Goal: Task Accomplishment & Management: Manage account settings

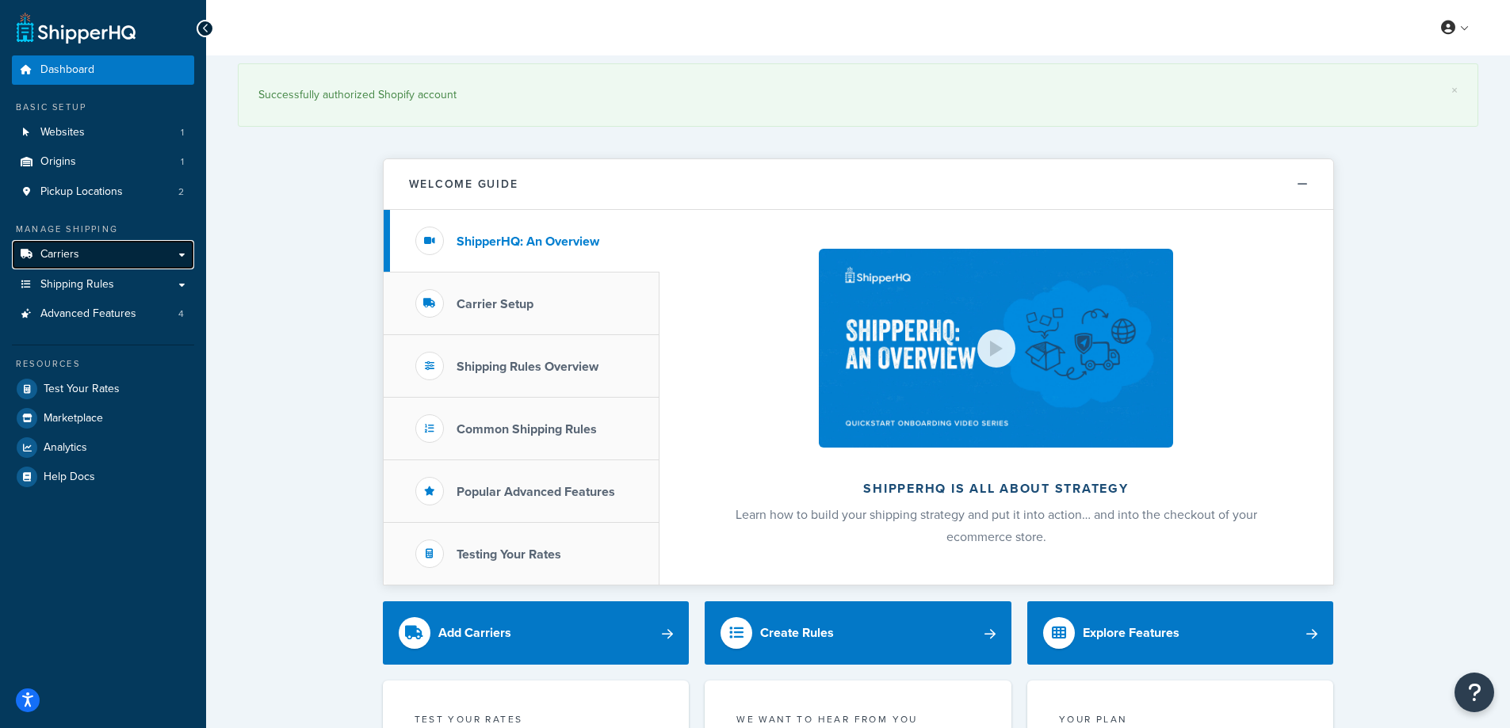
click at [90, 243] on link "Carriers" at bounding box center [103, 254] width 182 height 29
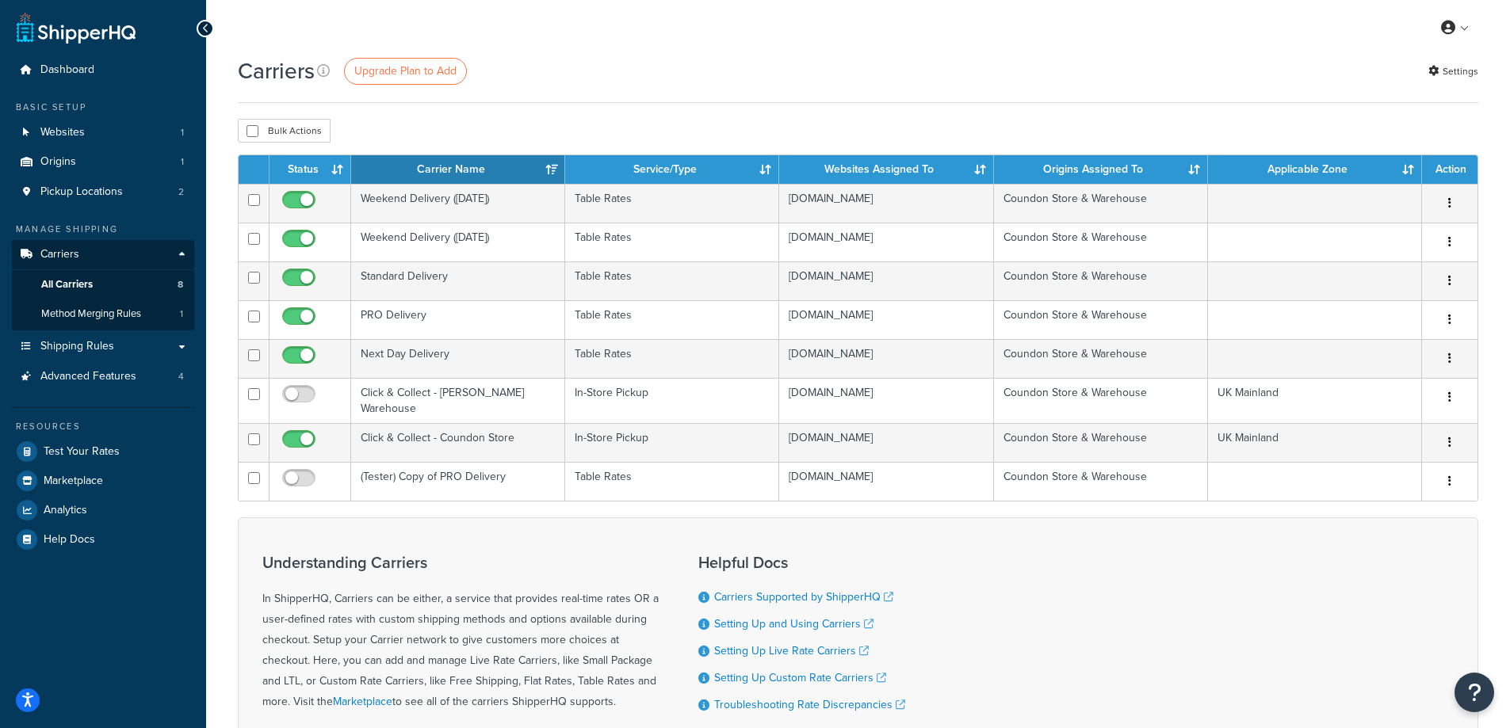
click at [426, 532] on div "Understanding Carriers In ShipperHQ, Carriers can be either, a service that pro…" at bounding box center [858, 663] width 1240 height 292
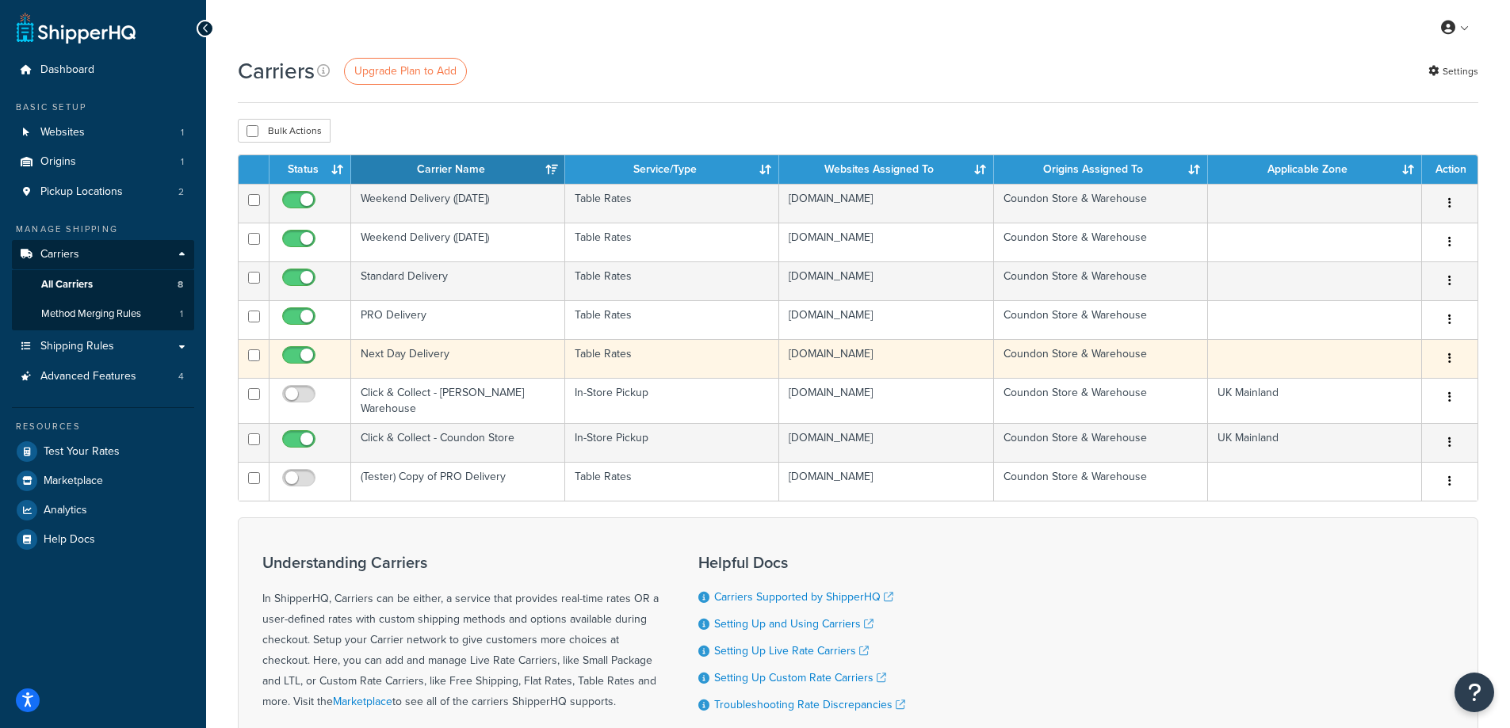
click at [1450, 358] on icon "button" at bounding box center [1449, 358] width 3 height 11
click at [1409, 386] on link "Edit" at bounding box center [1385, 390] width 125 height 32
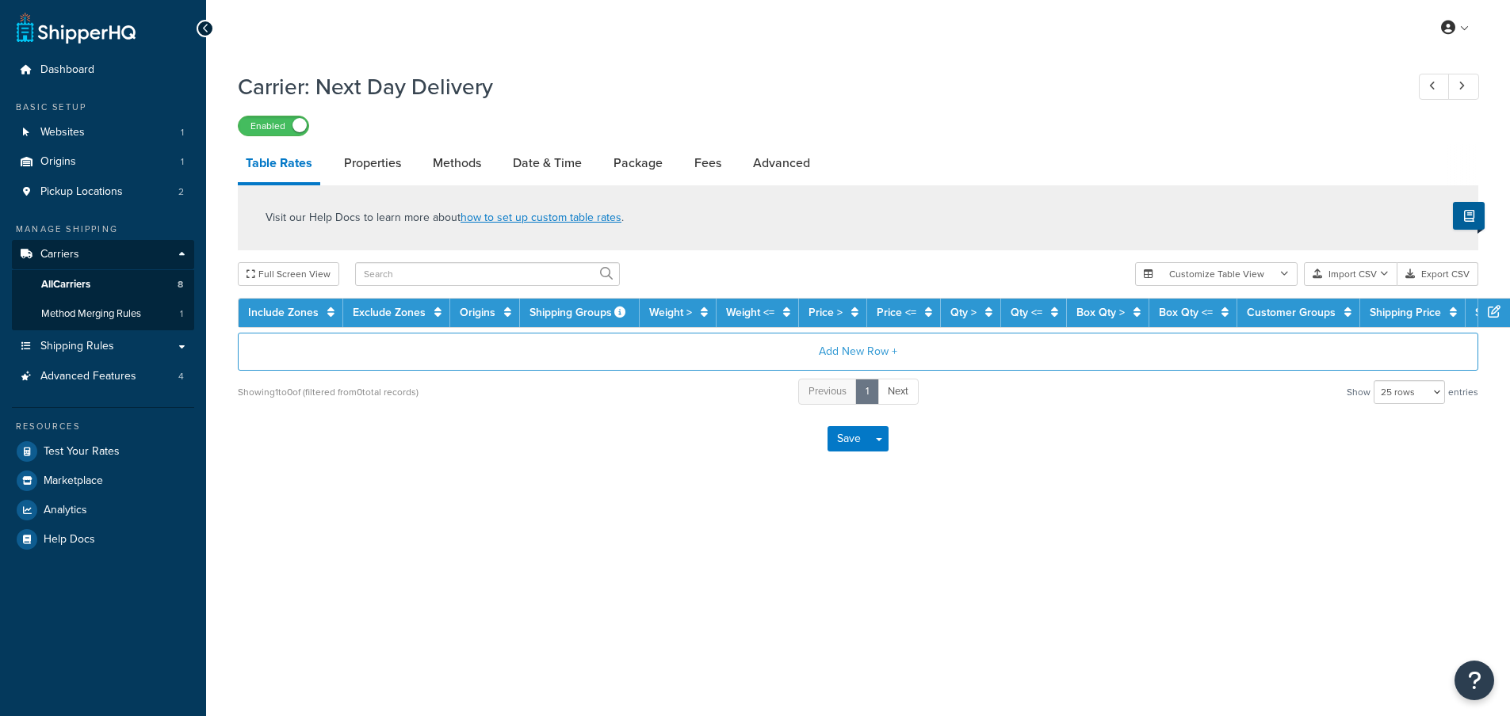
select select "25"
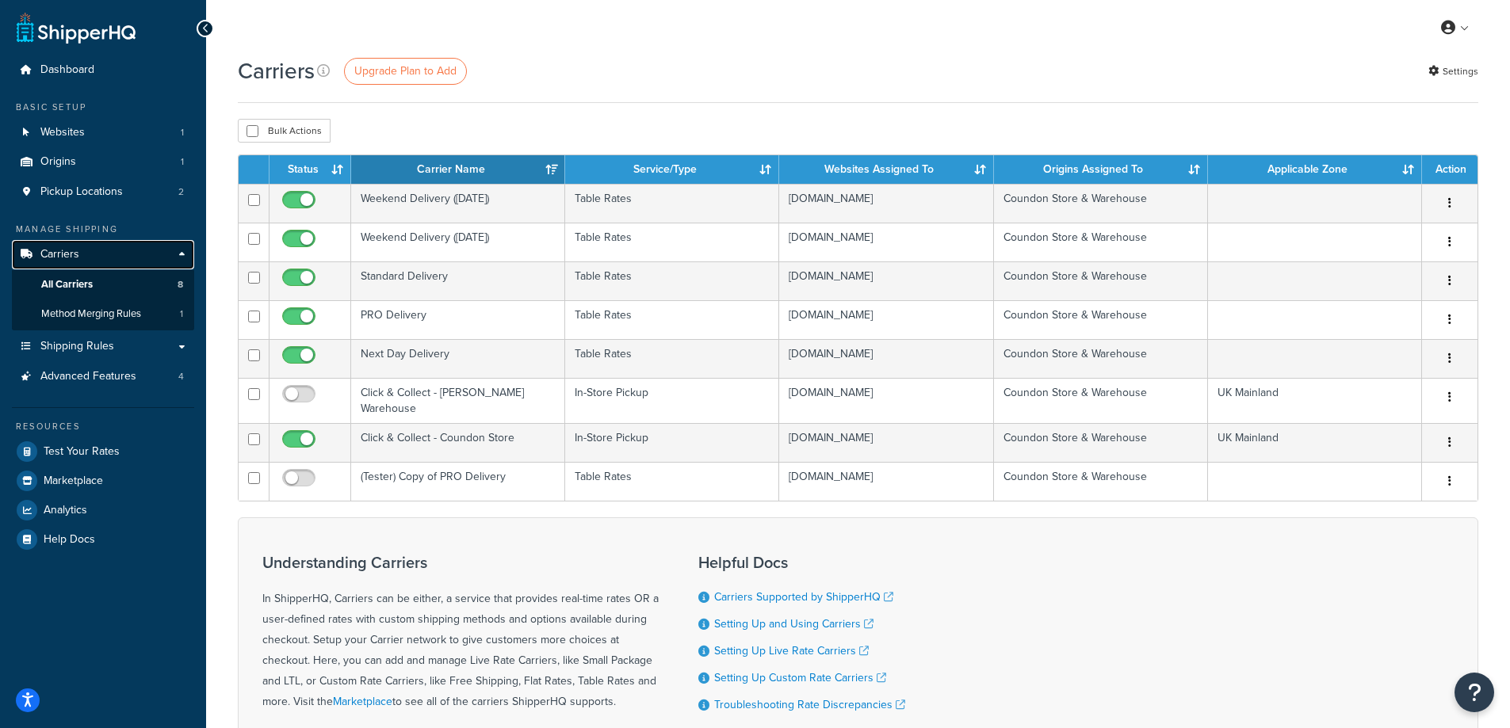
click at [176, 247] on link "Carriers" at bounding box center [103, 254] width 182 height 29
click at [184, 256] on link "Carriers" at bounding box center [103, 254] width 182 height 29
click at [107, 353] on span "Shipping Rules" at bounding box center [77, 346] width 74 height 13
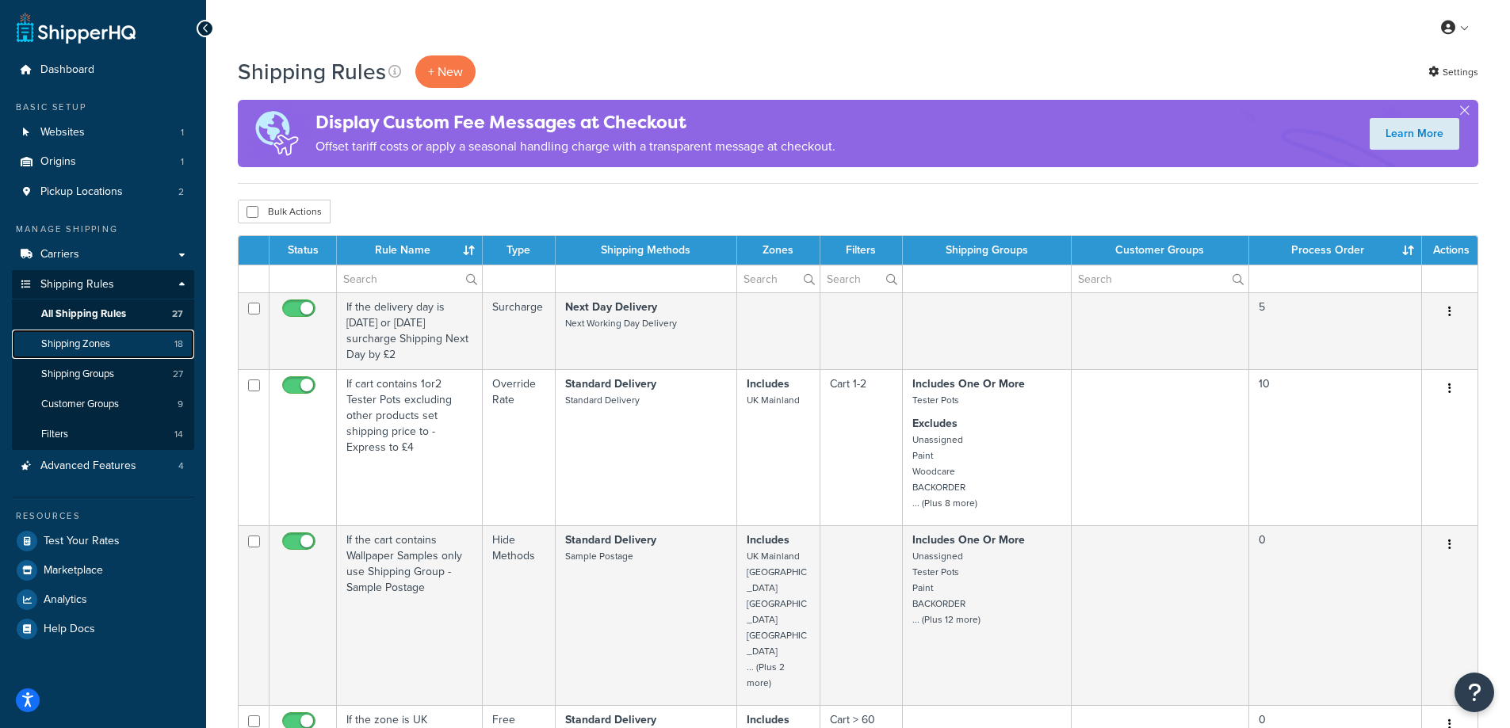
click at [99, 351] on link "Shipping Zones 18" at bounding box center [103, 344] width 182 height 29
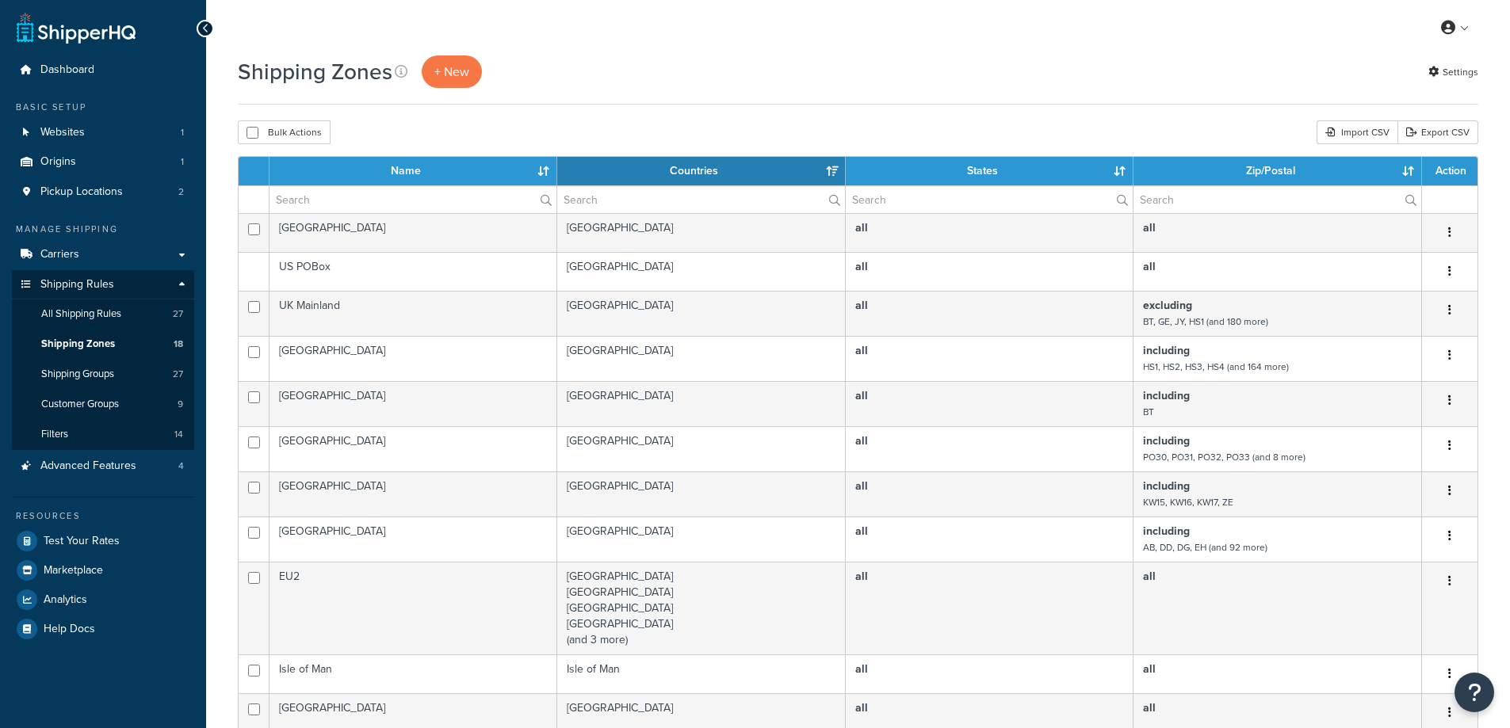
select select "15"
click at [85, 407] on span "Customer Groups" at bounding box center [80, 404] width 78 height 13
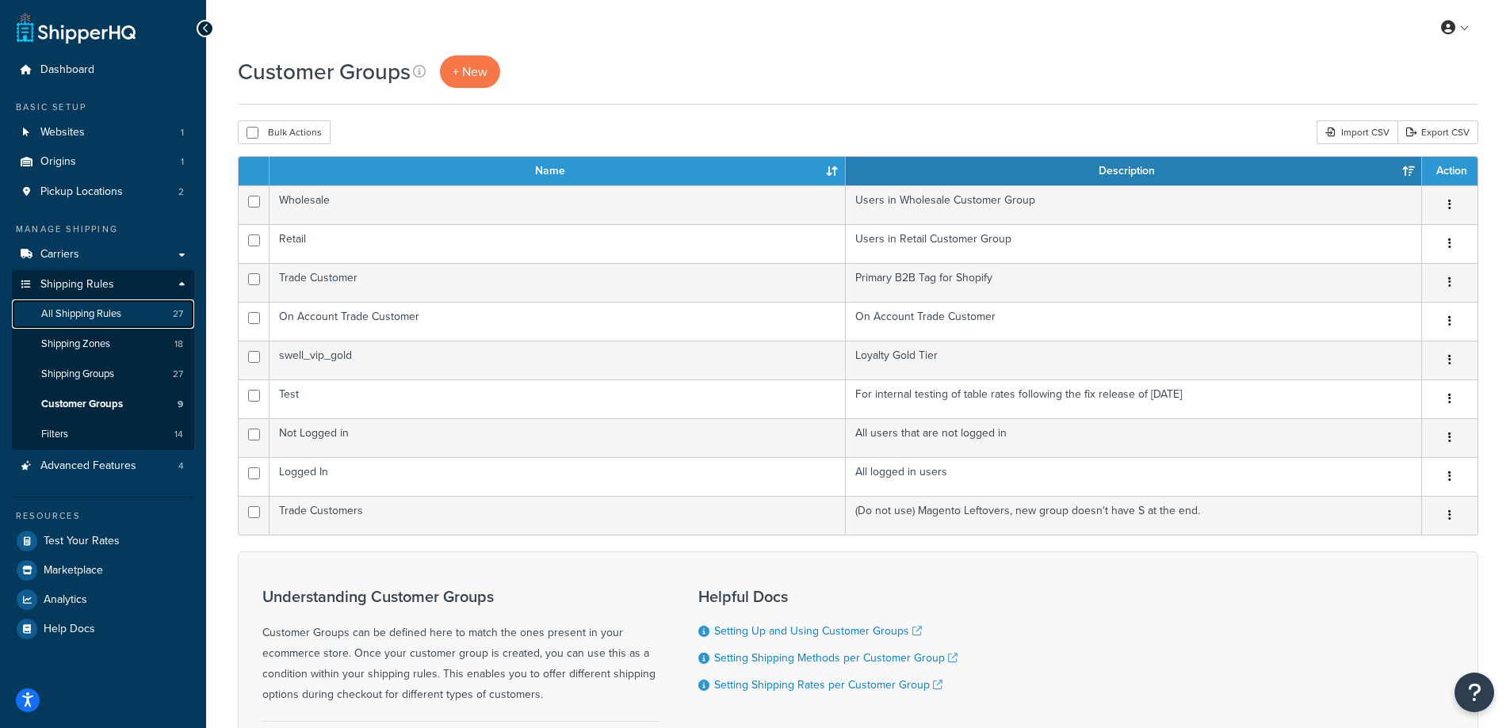
click at [118, 329] on link "All Shipping Rules 27" at bounding box center [103, 314] width 182 height 29
click at [114, 368] on span "Shipping Groups" at bounding box center [77, 374] width 73 height 13
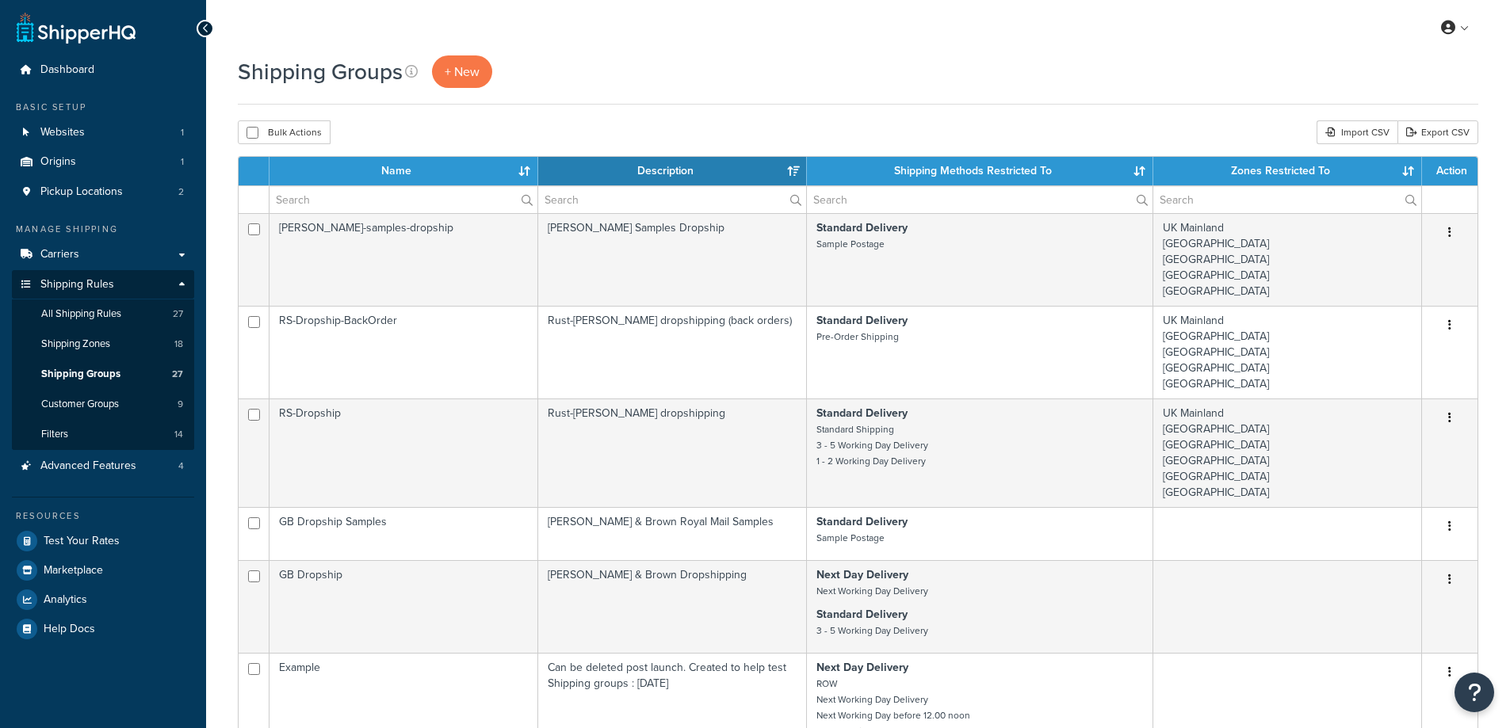
select select "15"
